Goal: Information Seeking & Learning: Learn about a topic

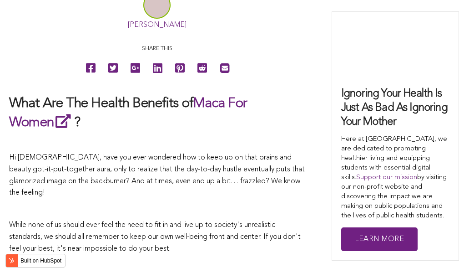
scroll to position [2792, 0]
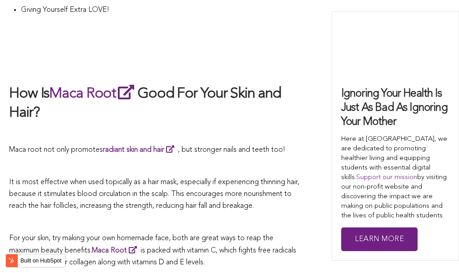
click at [183, 161] on p at bounding box center [157, 167] width 296 height 12
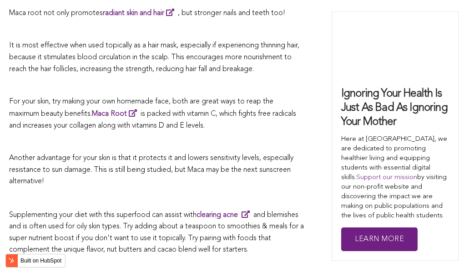
scroll to position [2112, 0]
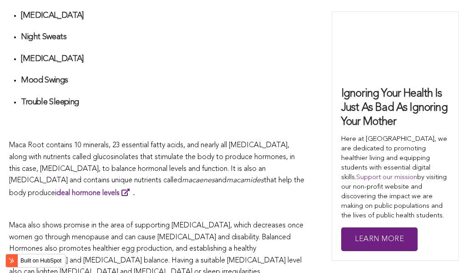
click at [166, 142] on span "Maca Root contains 10 minerals, 23 essential fatty acids, and nearly all [MEDIC…" at bounding box center [152, 163] width 286 height 42
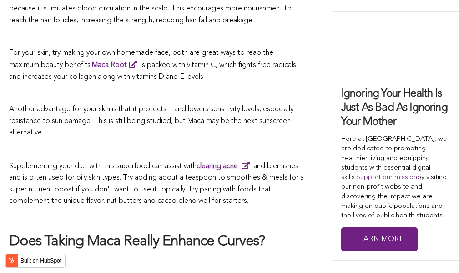
scroll to position [2278, 0]
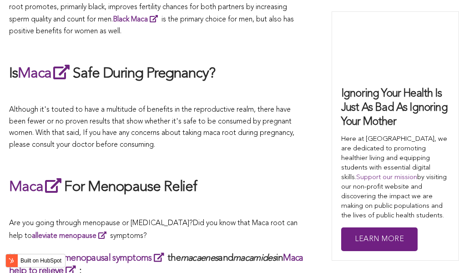
scroll to position [2723, 0]
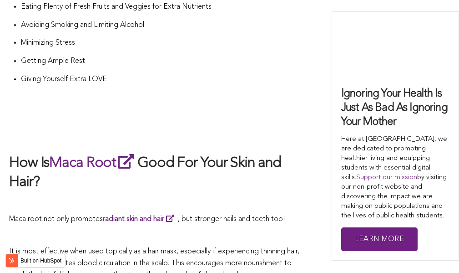
click at [247, 152] on h2 "How Is Maca Root Good For Your Skin and Hair?" at bounding box center [157, 172] width 296 height 40
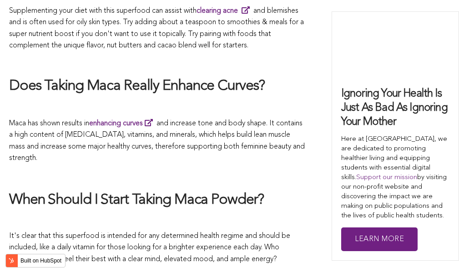
scroll to position [2880, 0]
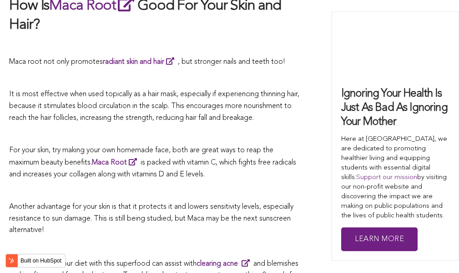
click at [206, 145] on p "For your skin, try making your own homemade face, both are great ways to reap t…" at bounding box center [157, 163] width 296 height 36
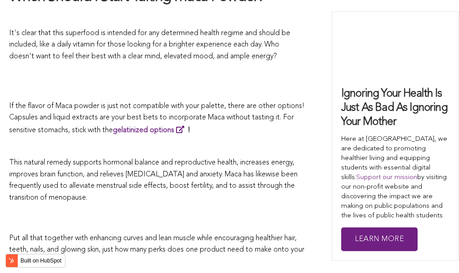
scroll to position [1993, 0]
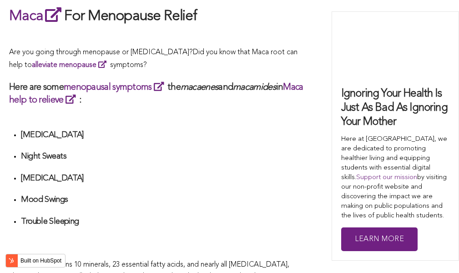
click at [226, 136] on ul "[MEDICAL_DATA] Night Sweats [MEDICAL_DATA] Mood Swings Trouble Sleeping" at bounding box center [163, 189] width 284 height 118
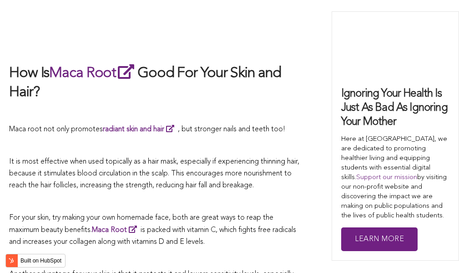
scroll to position [2291, 0]
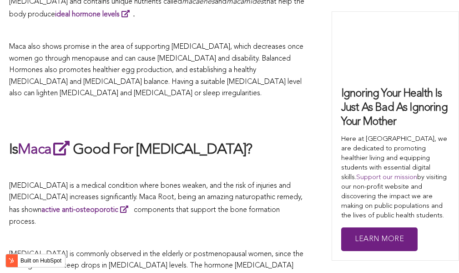
click at [216, 139] on h2 "Is Maca Good For [MEDICAL_DATA]?" at bounding box center [157, 149] width 296 height 21
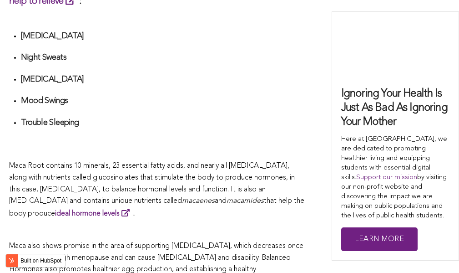
click at [193, 136] on li "Trouble Sleeping" at bounding box center [163, 133] width 284 height 32
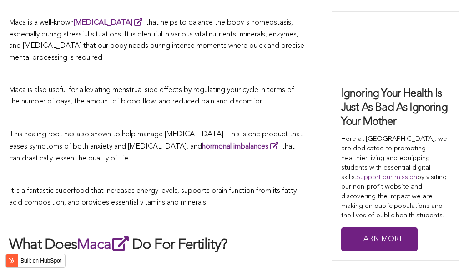
scroll to position [2379, 0]
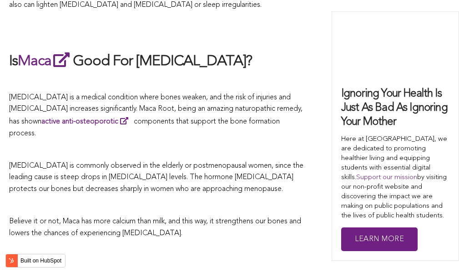
click at [207, 162] on span "[MEDICAL_DATA] is commonly observed in the elderly or postmenopausal women, sin…" at bounding box center [156, 177] width 294 height 30
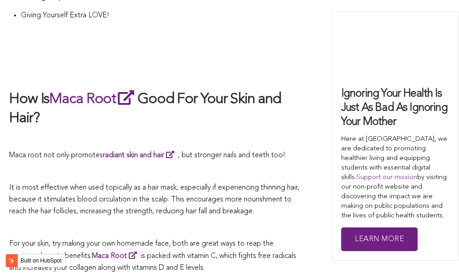
click at [207, 166] on p at bounding box center [157, 172] width 296 height 12
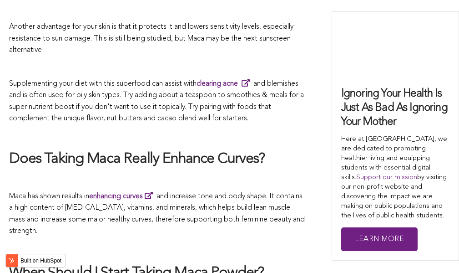
scroll to position [2262, 0]
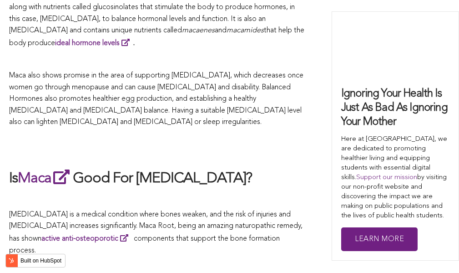
click at [243, 137] on h2 at bounding box center [157, 147] width 296 height 21
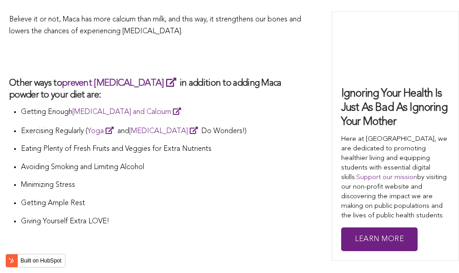
scroll to position [2127, 0]
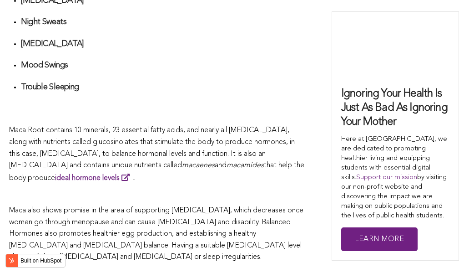
click at [262, 136] on p "Maca Root contains 10 minerals, 23 essential fatty acids, and nearly all [MEDIC…" at bounding box center [157, 154] width 296 height 59
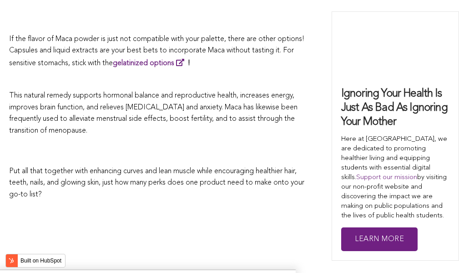
scroll to position [2974, 0]
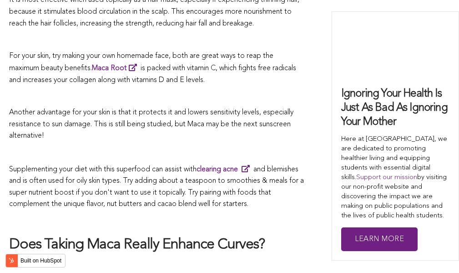
click at [270, 166] on span "Supplementing your diet with this superfood can assist with clearing acne and b…" at bounding box center [156, 187] width 295 height 42
